Goal: Task Accomplishment & Management: Use online tool/utility

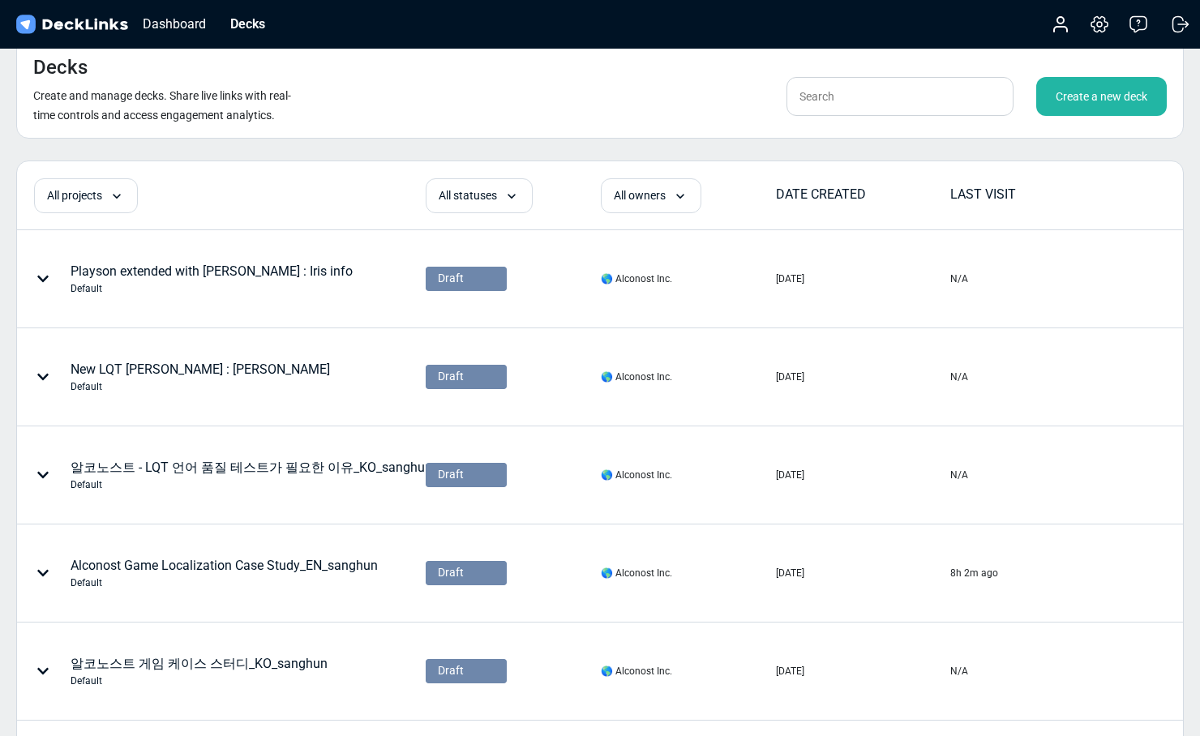
click at [1078, 95] on div "Create a new deck" at bounding box center [1102, 96] width 131 height 39
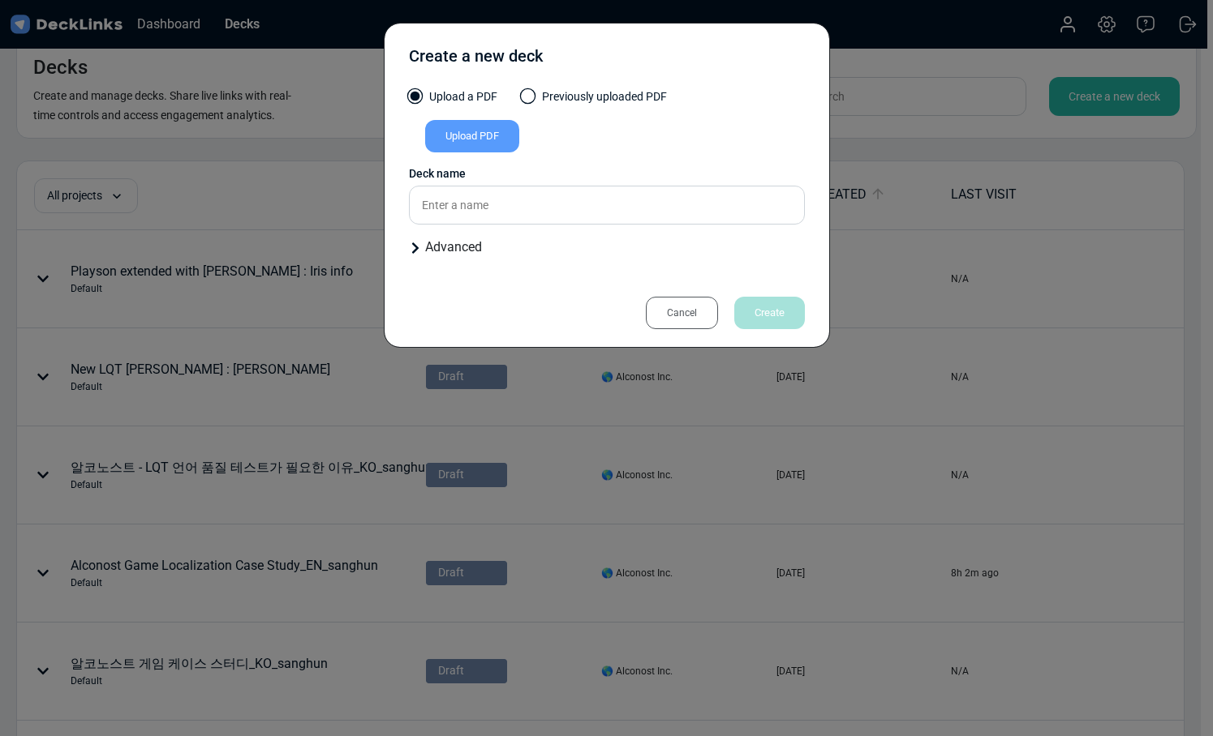
click at [500, 139] on div "Upload PDF" at bounding box center [472, 136] width 94 height 32
click at [0, 0] on input "Upload PDF" at bounding box center [0, 0] width 0 height 0
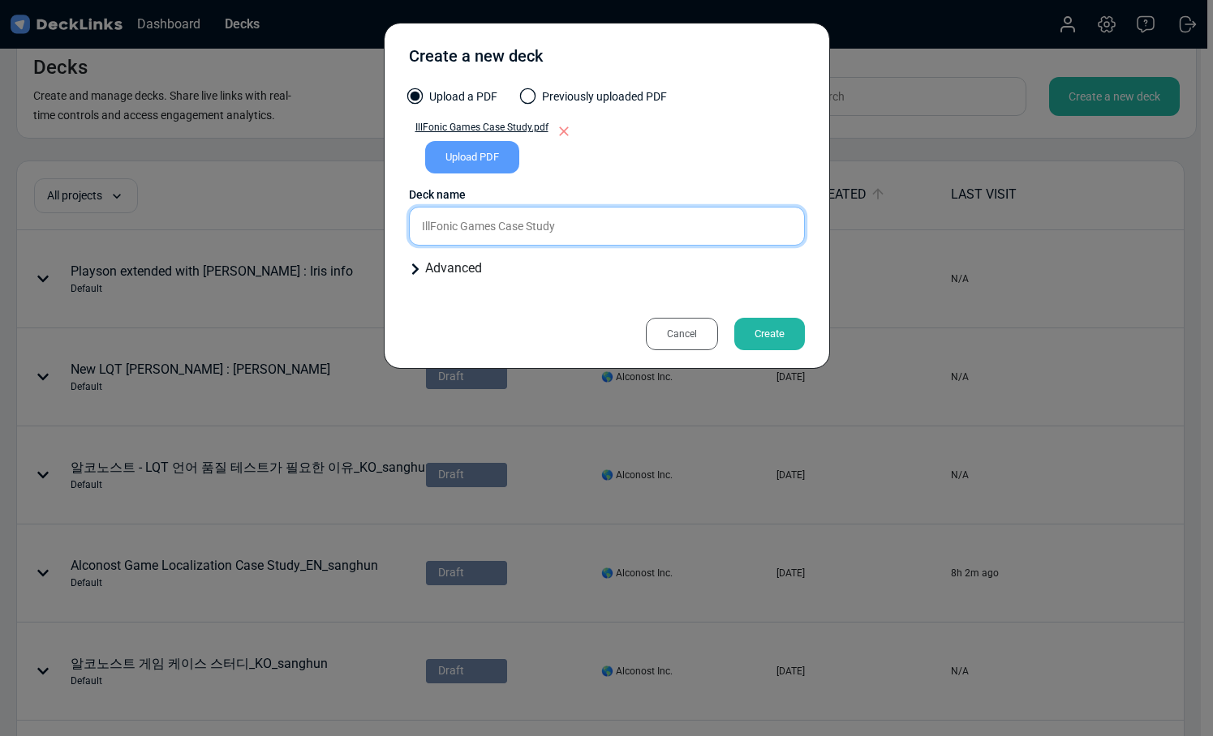
click at [504, 230] on div "Upload a PDF Previously uploaded PDF IllFonic Games Case Study.pdf Upload PDF U…" at bounding box center [607, 189] width 396 height 203
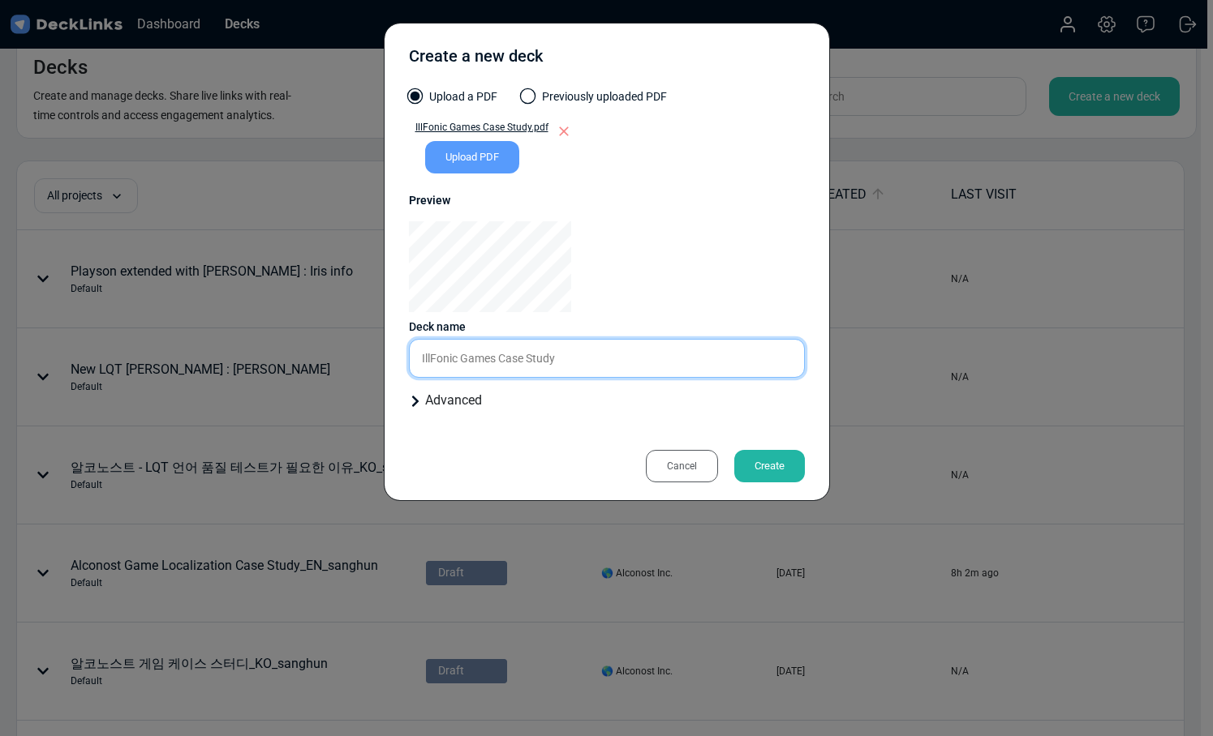
click at [498, 352] on input "IllFonic Games Case Study" at bounding box center [607, 358] width 396 height 39
click at [560, 358] on input "IllFonic Case Study" at bounding box center [607, 358] width 396 height 39
type input "IllFonic Case Study (nb)"
click at [790, 465] on div "Create" at bounding box center [769, 466] width 71 height 32
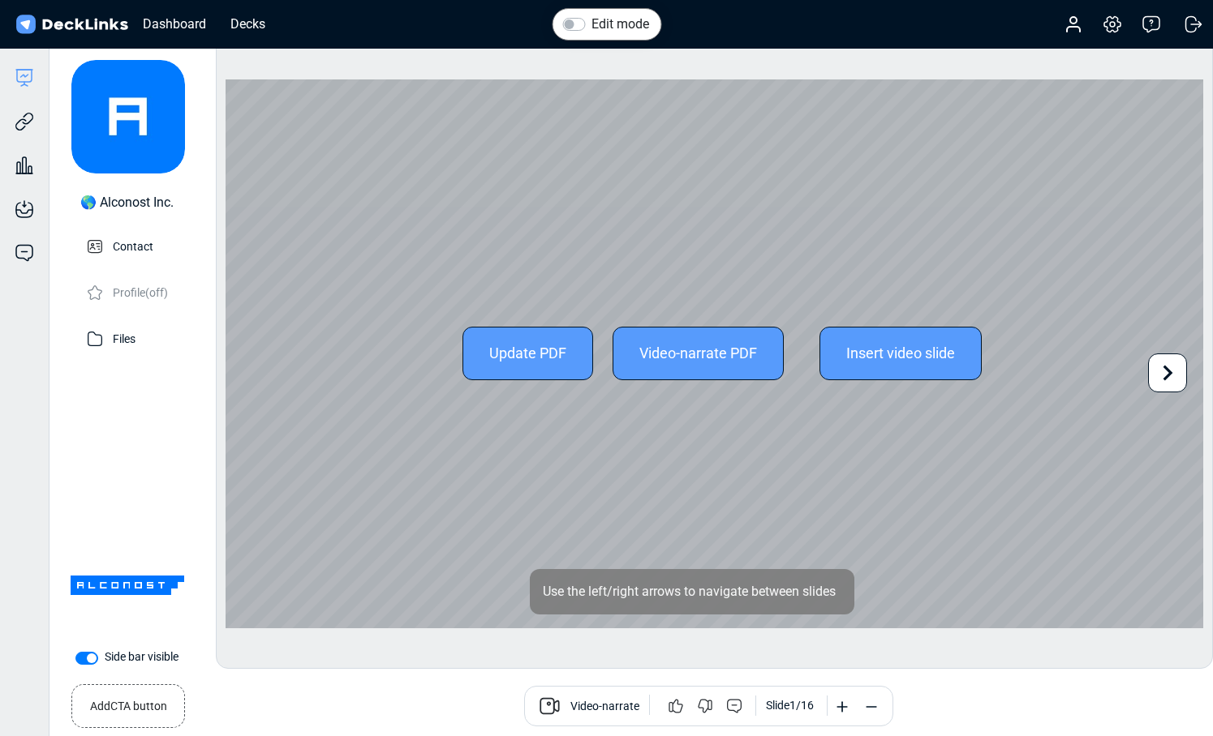
click at [1173, 368] on icon at bounding box center [1167, 373] width 31 height 31
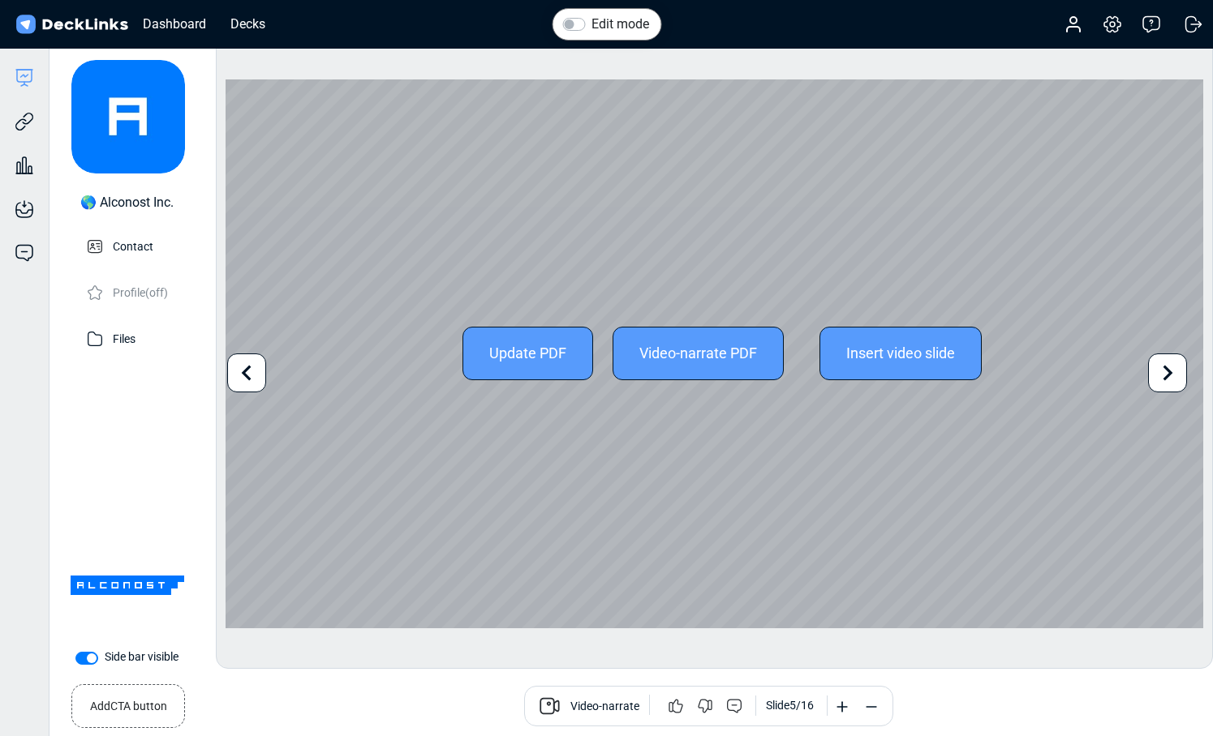
click at [254, 372] on icon at bounding box center [246, 373] width 31 height 31
